Goal: Information Seeking & Learning: Understand process/instructions

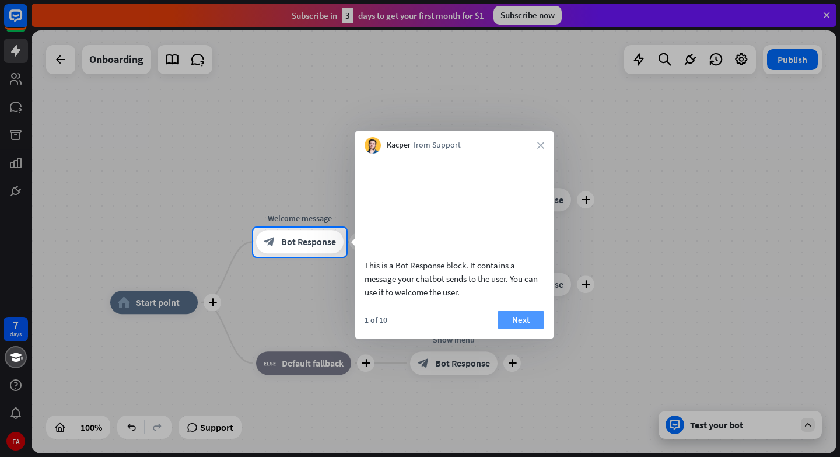
click at [526, 329] on button "Next" at bounding box center [521, 319] width 47 height 19
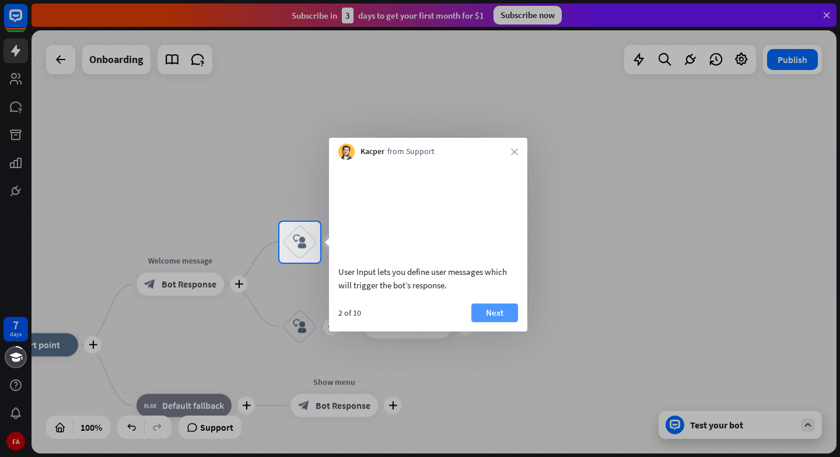
click at [492, 322] on button "Next" at bounding box center [494, 312] width 47 height 19
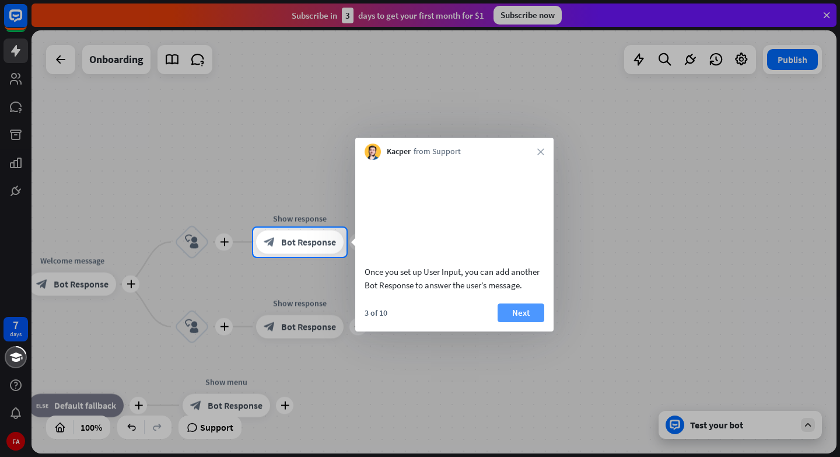
click at [517, 322] on button "Next" at bounding box center [521, 312] width 47 height 19
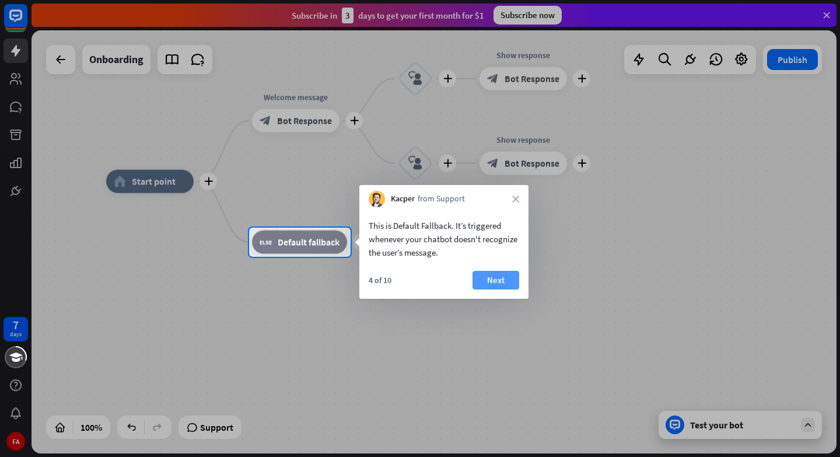
click at [494, 279] on button "Next" at bounding box center [496, 280] width 47 height 19
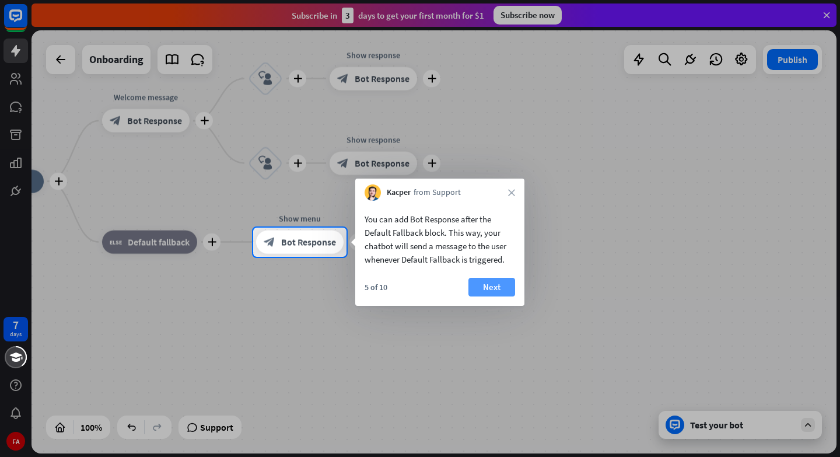
click at [501, 288] on button "Next" at bounding box center [491, 287] width 47 height 19
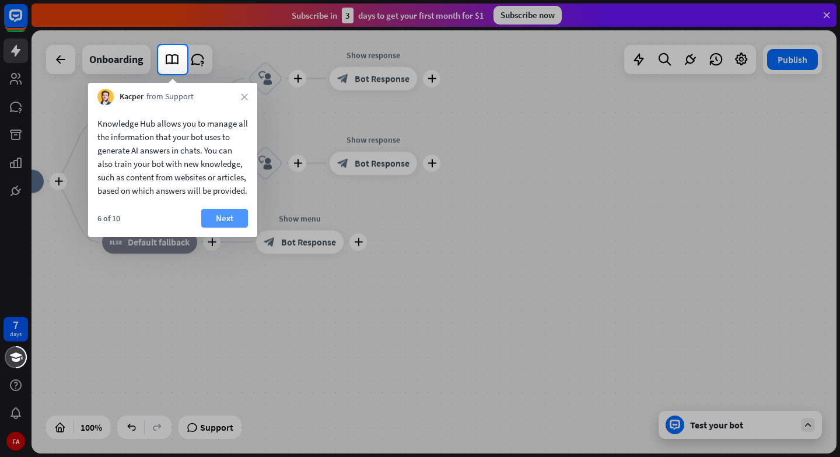
click at [232, 226] on button "Next" at bounding box center [224, 218] width 47 height 19
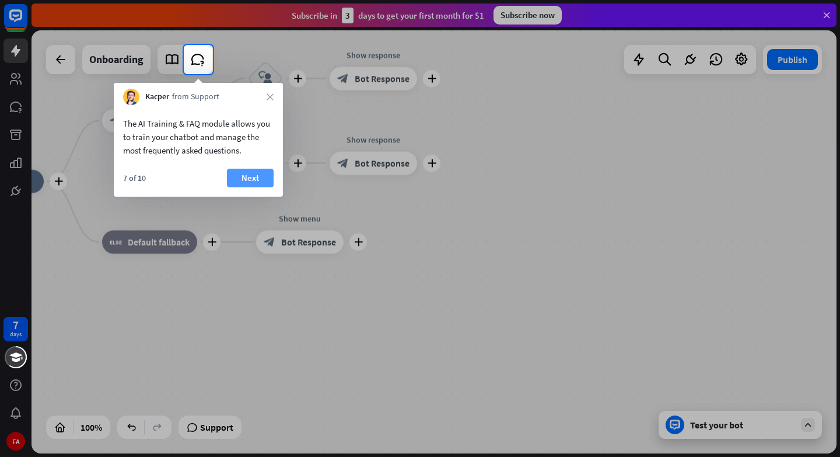
click at [250, 181] on button "Next" at bounding box center [250, 178] width 47 height 19
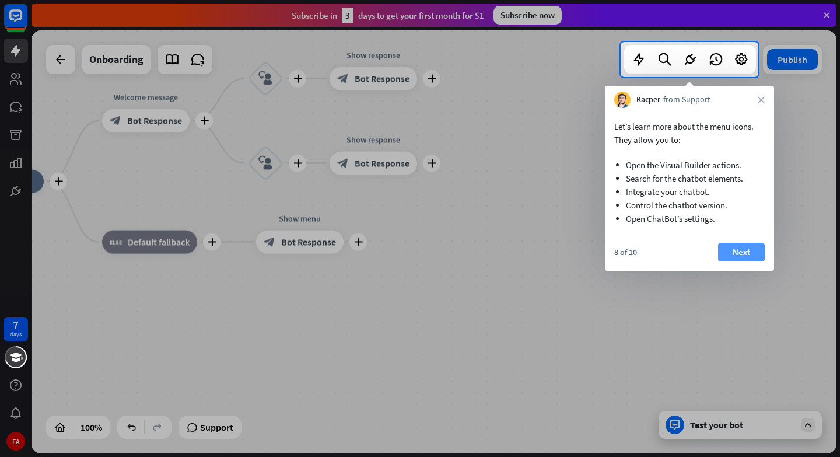
click at [739, 249] on button "Next" at bounding box center [741, 252] width 47 height 19
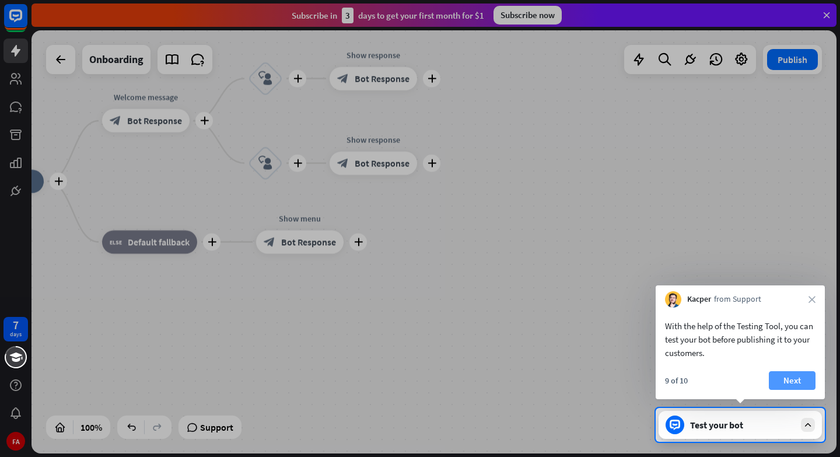
click at [797, 372] on button "Next" at bounding box center [792, 380] width 47 height 19
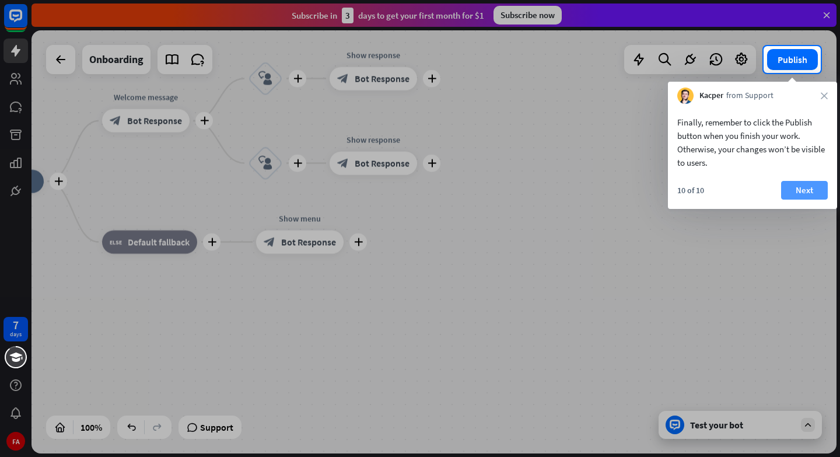
click at [806, 190] on button "Next" at bounding box center [804, 190] width 47 height 19
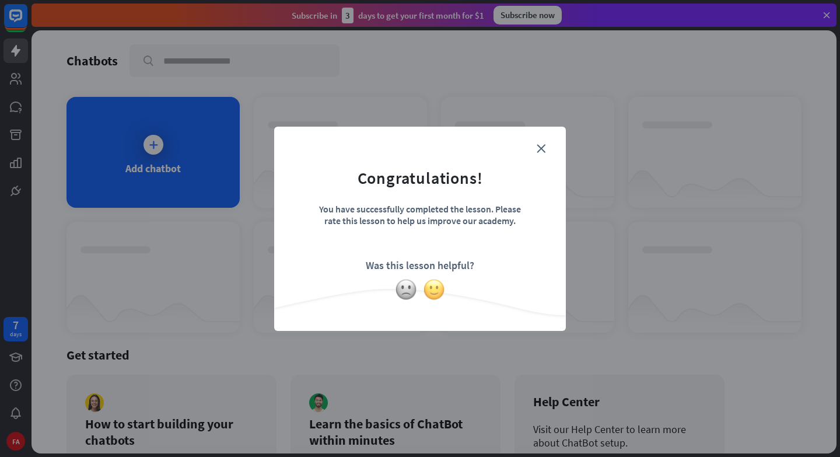
click at [438, 289] on img at bounding box center [434, 289] width 22 height 22
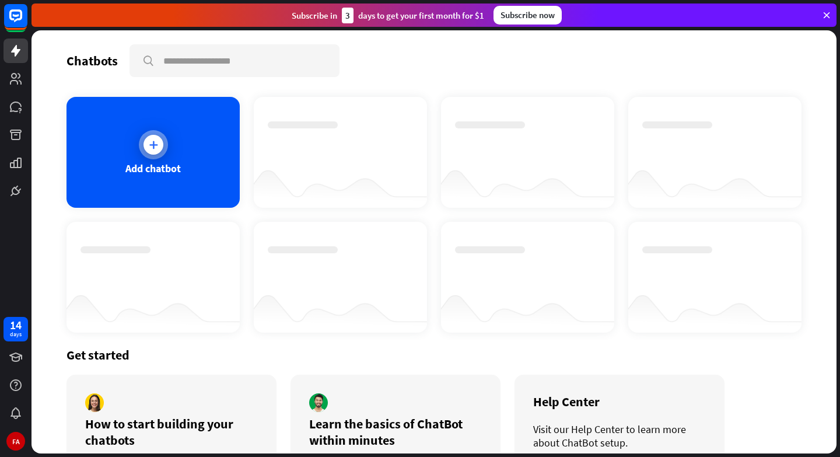
click at [164, 180] on div "Add chatbot" at bounding box center [153, 152] width 173 height 111
